Goal: Check status: Check status

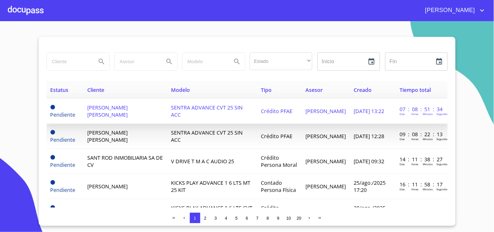
click at [151, 112] on td "[PERSON_NAME] [PERSON_NAME]" at bounding box center [125, 111] width 84 height 25
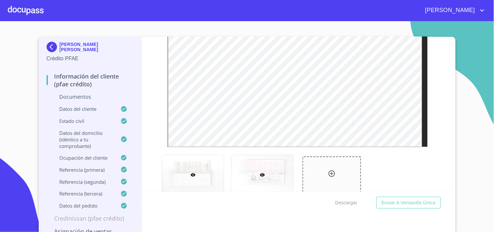
click at [279, 173] on div at bounding box center [263, 174] width 62 height 39
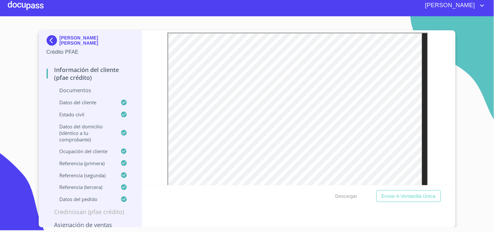
scroll to position [150, 0]
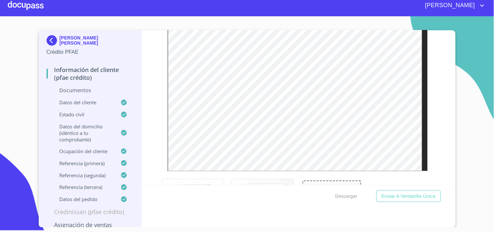
click at [17, 4] on div at bounding box center [26, 5] width 36 height 21
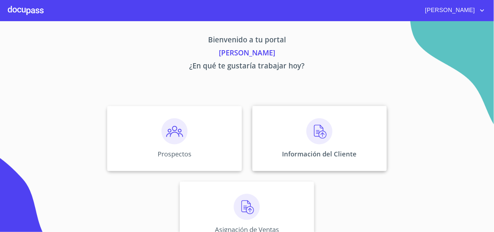
click at [294, 143] on div "Información del Cliente" at bounding box center [319, 138] width 135 height 65
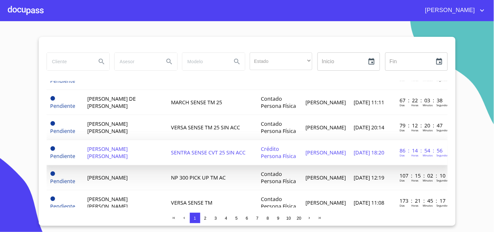
scroll to position [217, 0]
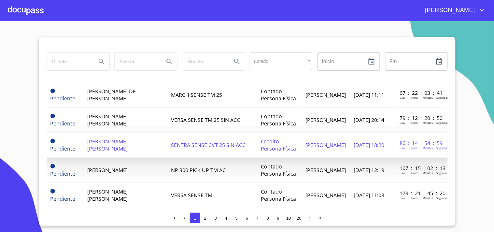
click at [111, 138] on span "[PERSON_NAME] [PERSON_NAME]" at bounding box center [107, 145] width 40 height 14
